Goal: Navigation & Orientation: Find specific page/section

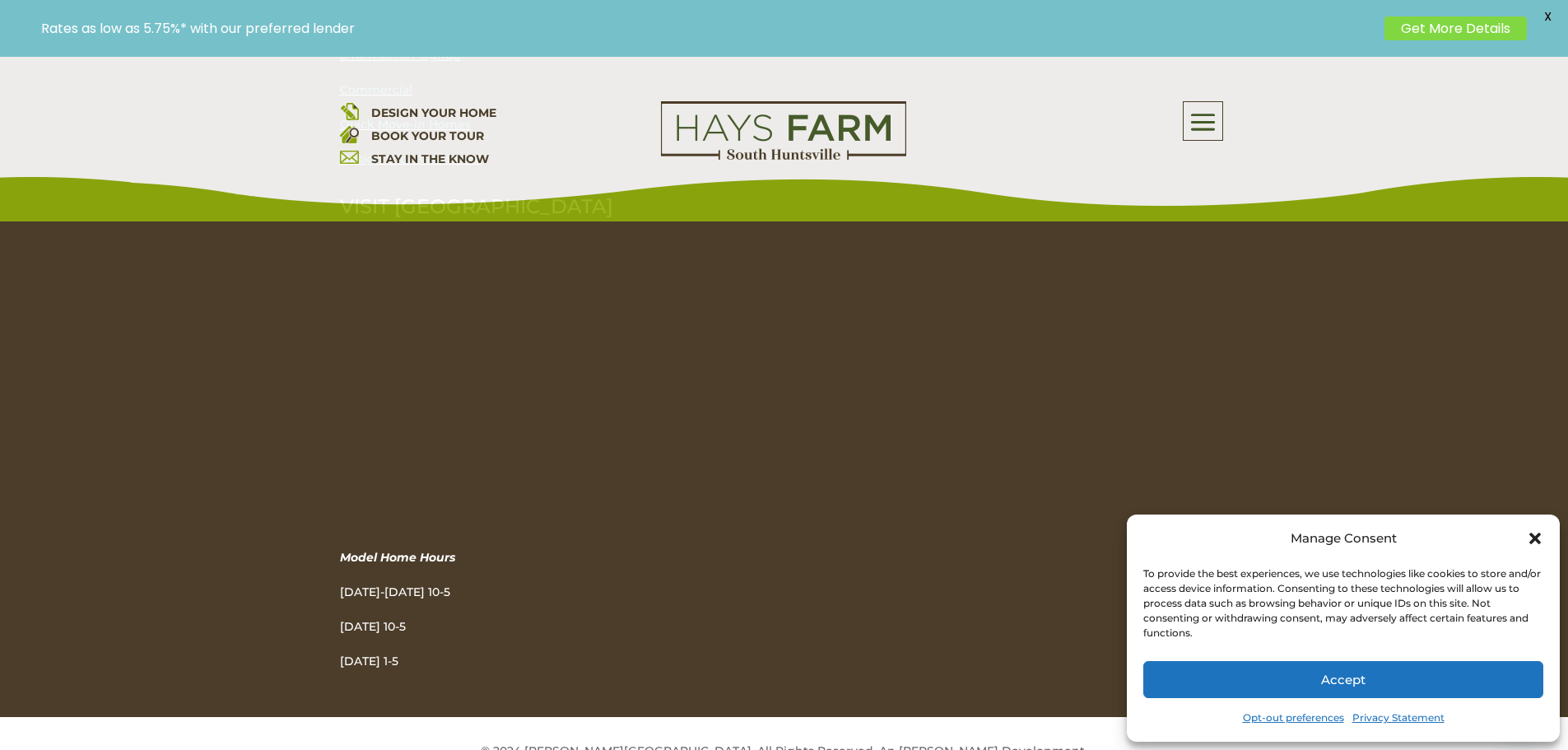
scroll to position [73, 0]
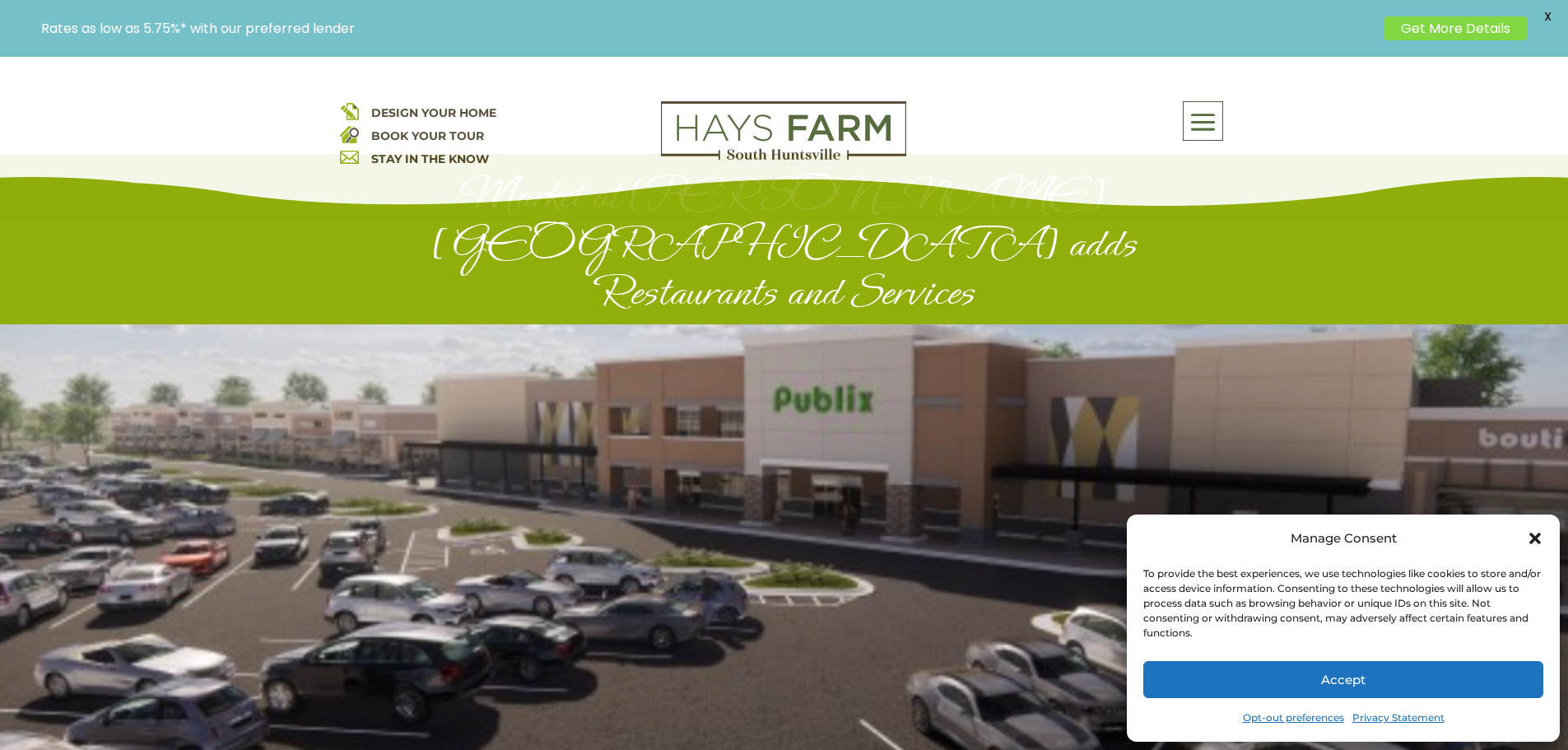
click at [1535, 535] on icon "Close dialog" at bounding box center [1535, 538] width 17 height 17
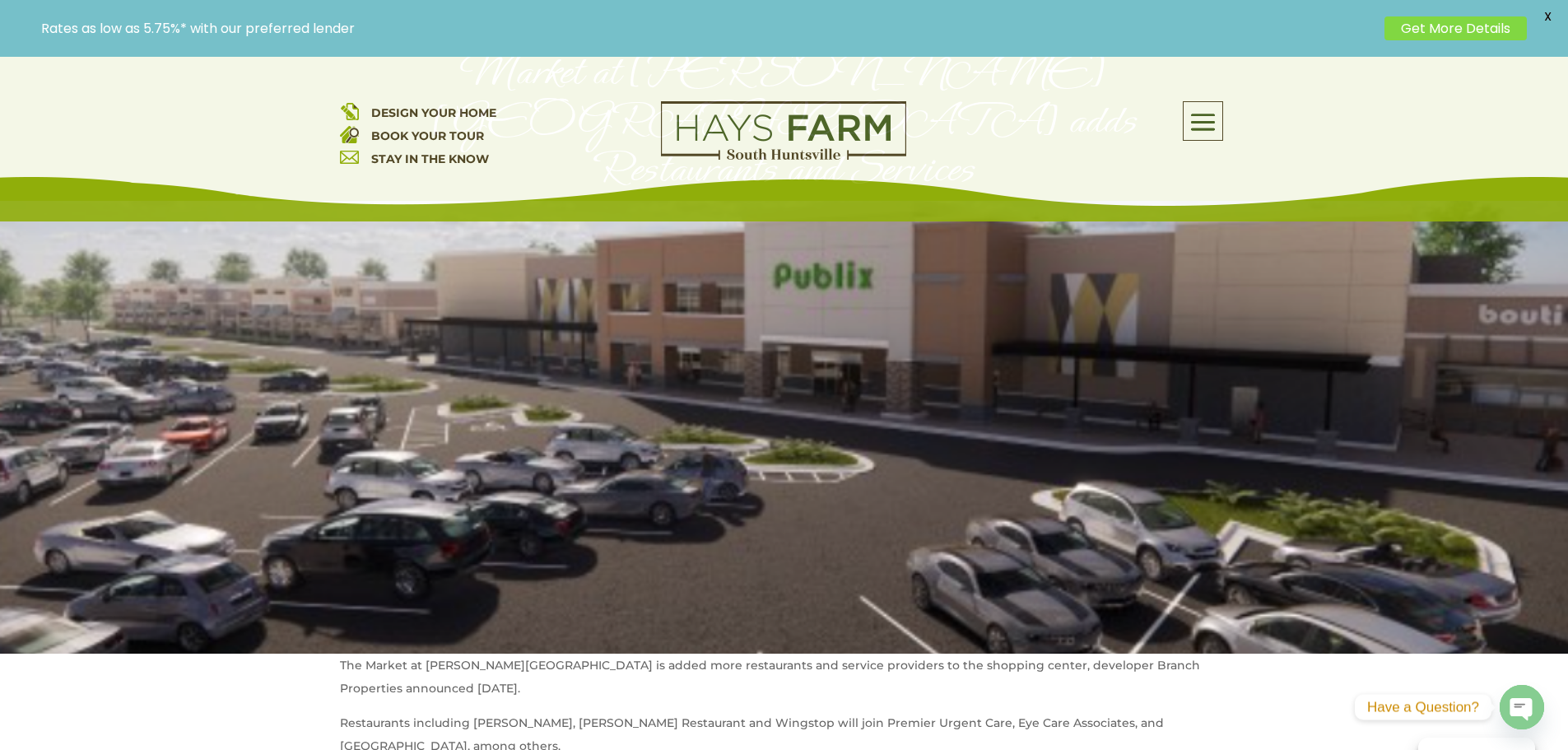
scroll to position [0, 0]
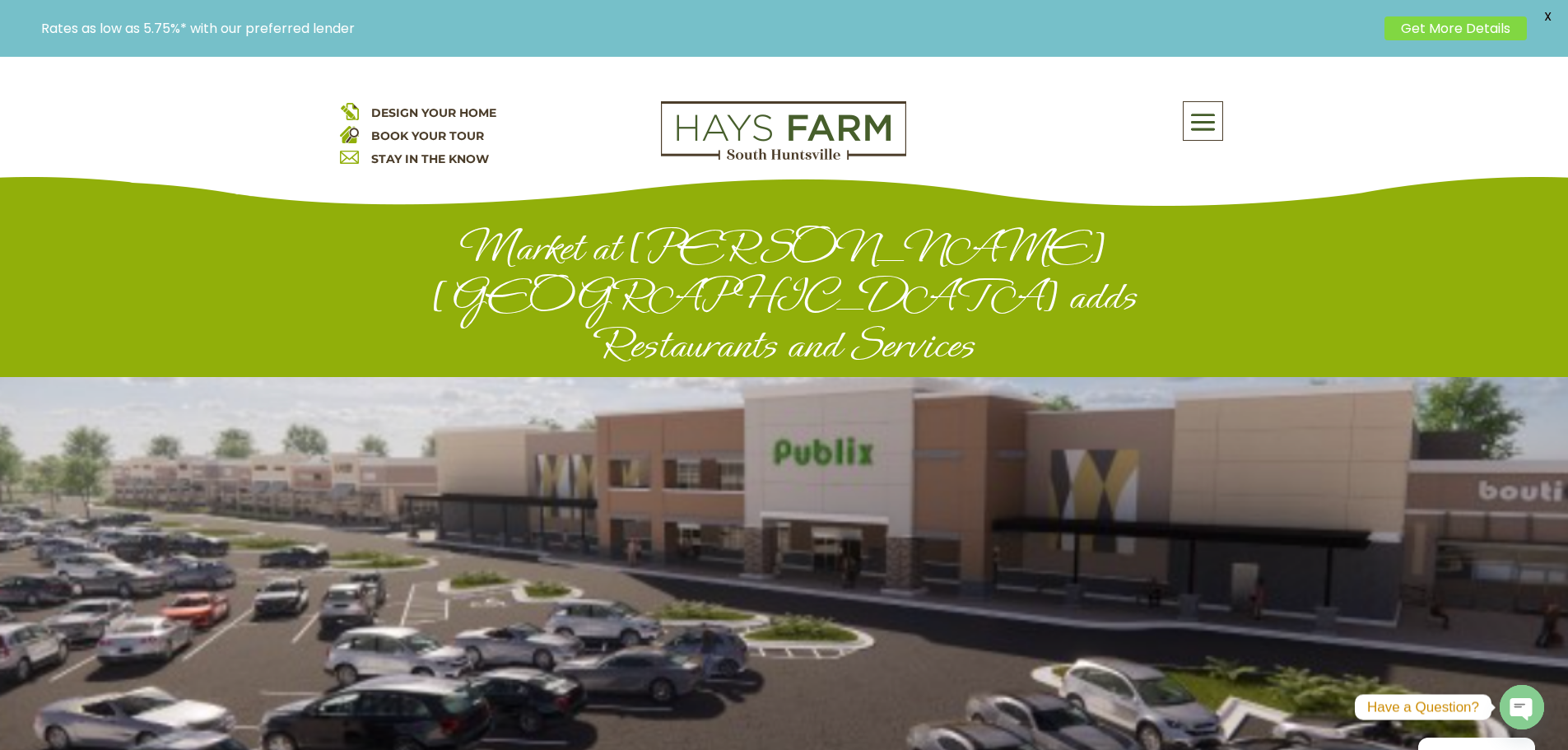
click at [1214, 110] on span at bounding box center [1203, 122] width 39 height 38
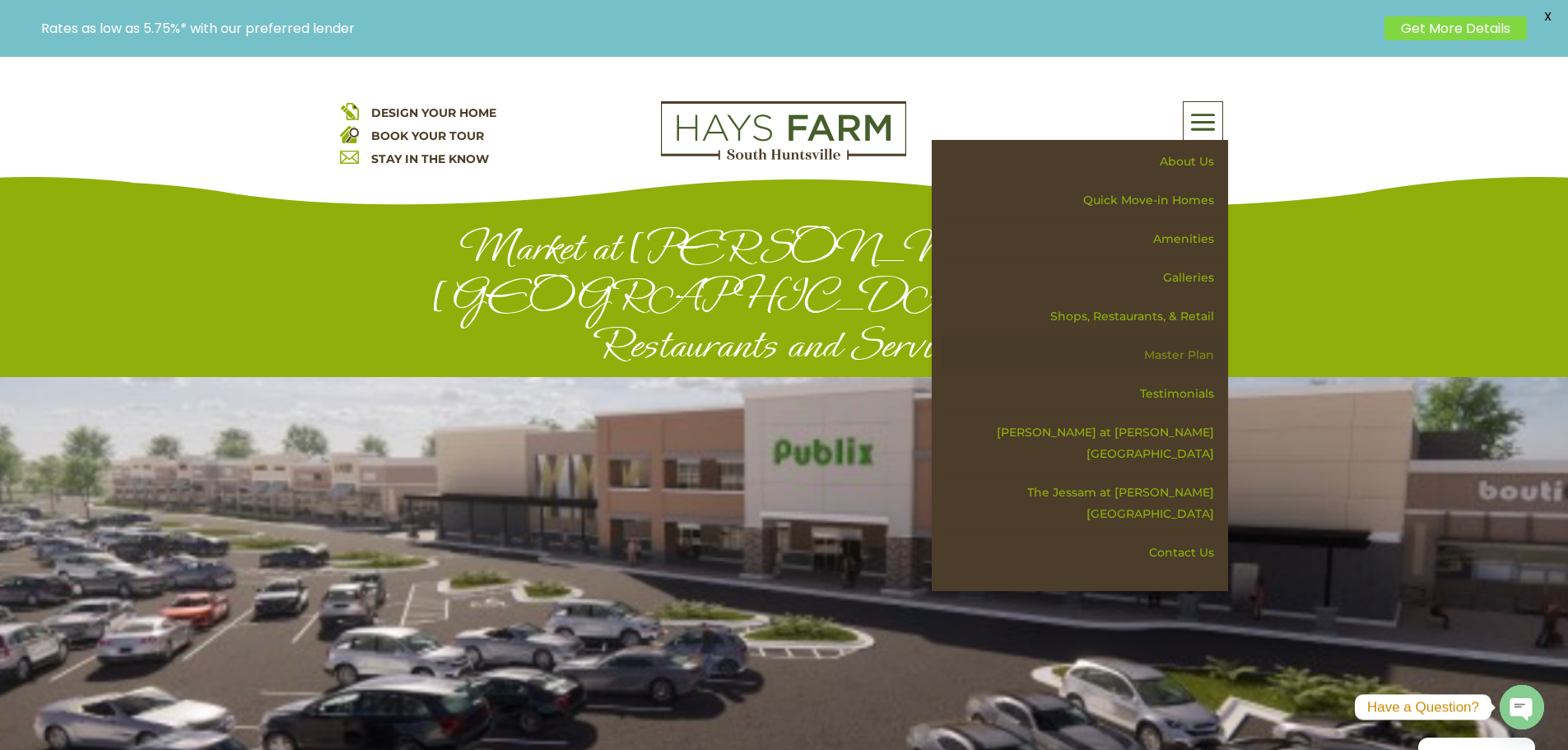
click at [1185, 359] on link "Master Plan" at bounding box center [1086, 355] width 285 height 39
